Goal: Information Seeking & Learning: Get advice/opinions

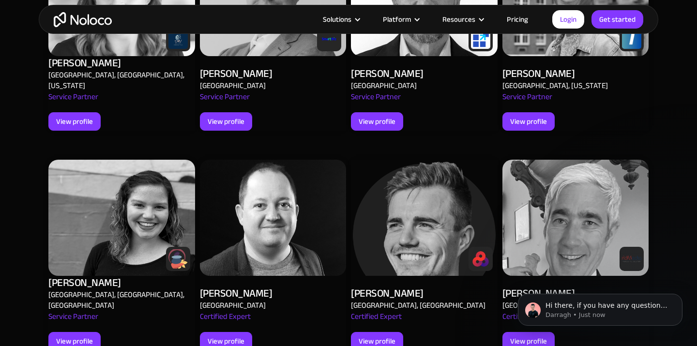
scroll to position [775, 0]
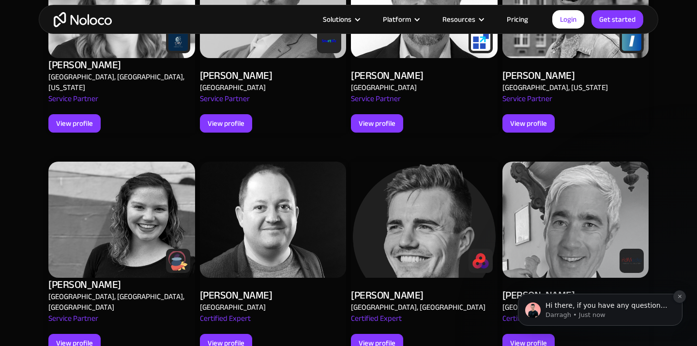
click at [681, 299] on icon "Dismiss notification" at bounding box center [679, 296] width 5 height 5
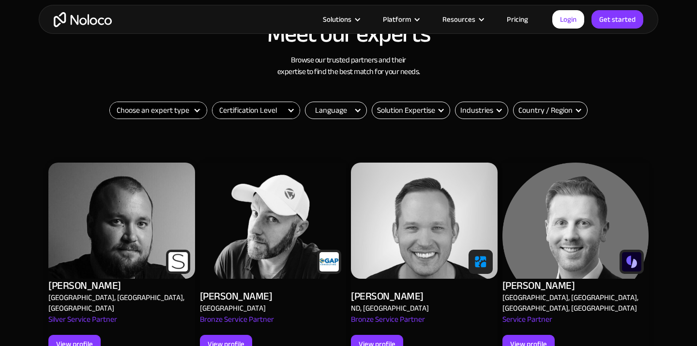
scroll to position [394, 0]
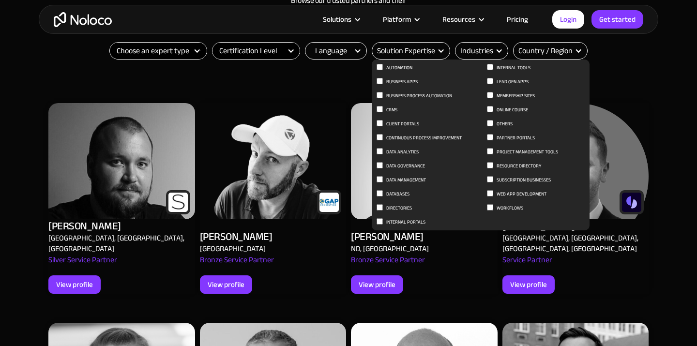
click at [398, 58] on div "Solution Expertise 0" at bounding box center [411, 50] width 78 height 17
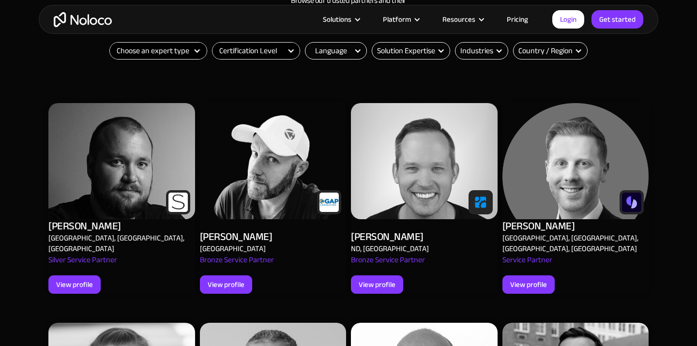
click at [398, 58] on div "Solution Expertise 0" at bounding box center [411, 50] width 78 height 17
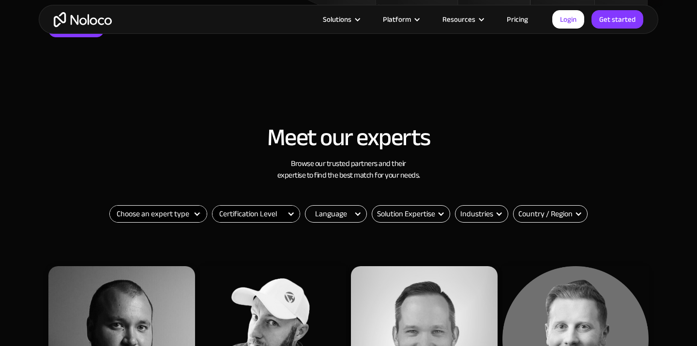
scroll to position [231, 0]
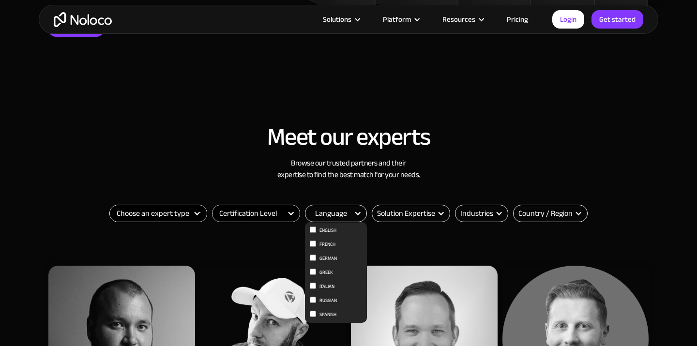
click at [329, 216] on div "Language" at bounding box center [331, 214] width 32 height 12
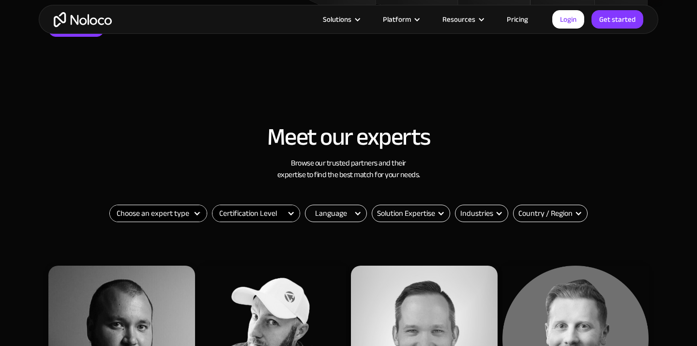
click at [255, 210] on select "Certification Level Not Certified Certified Expert Level 1" at bounding box center [256, 213] width 87 height 16
click at [134, 214] on select "Choose an expert type Agency Freelancer" at bounding box center [158, 213] width 97 height 16
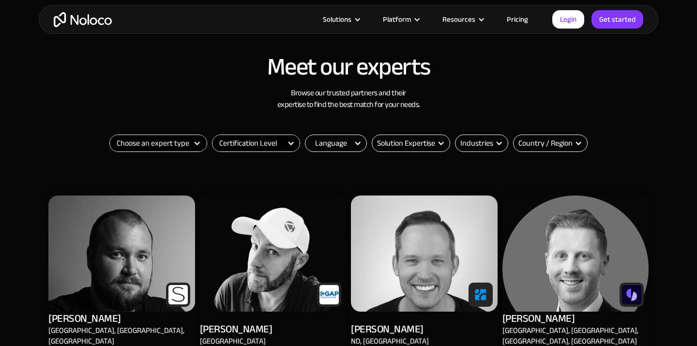
scroll to position [329, 0]
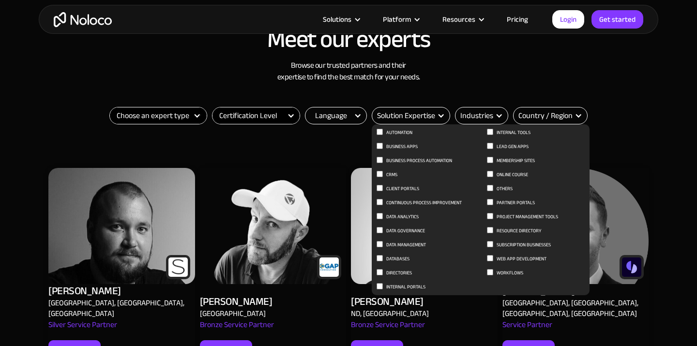
click at [409, 117] on div "Solution Expertise" at bounding box center [406, 116] width 58 height 12
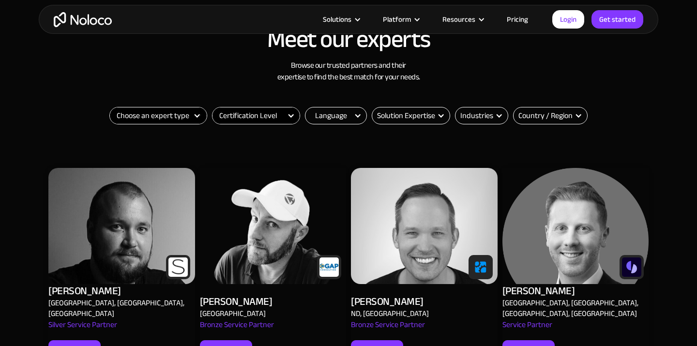
click at [409, 117] on div "Solution Expertise" at bounding box center [406, 116] width 58 height 12
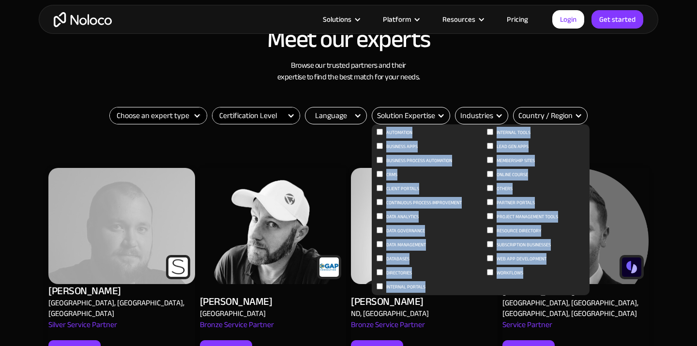
drag, startPoint x: 368, startPoint y: 114, endPoint x: 434, endPoint y: 108, distance: 65.6
click at [434, 109] on div "Choose an expert type Agency Freelancer Thank you! Your submission has been rec…" at bounding box center [349, 131] width 484 height 49
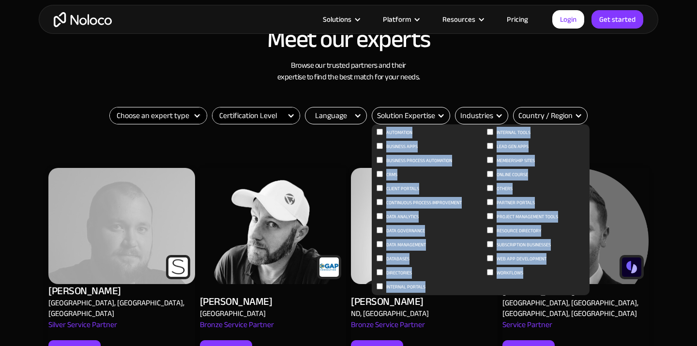
click at [427, 112] on div "Solution Expertise" at bounding box center [406, 116] width 58 height 12
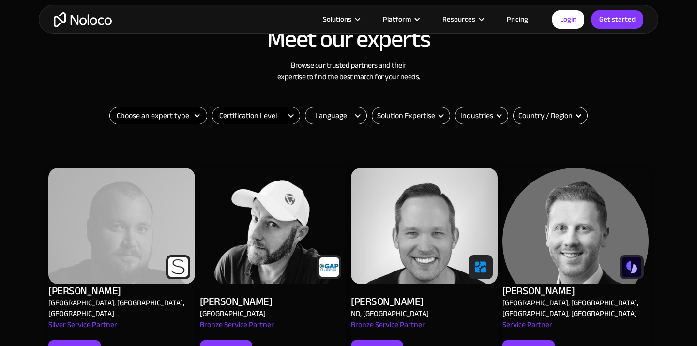
click at [413, 119] on div "Solution Expertise" at bounding box center [406, 116] width 58 height 12
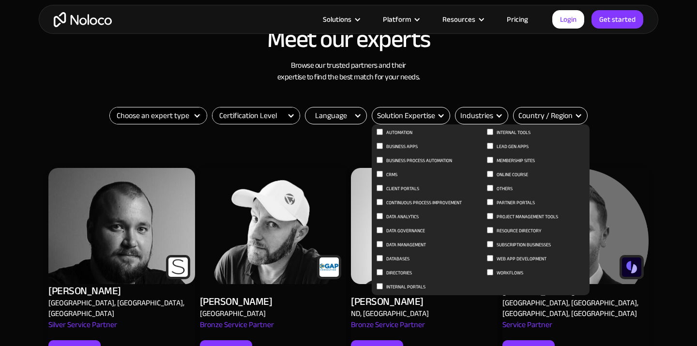
click at [437, 167] on div "Business process automation" at bounding box center [428, 162] width 103 height 14
